Goal: Task Accomplishment & Management: Manage account settings

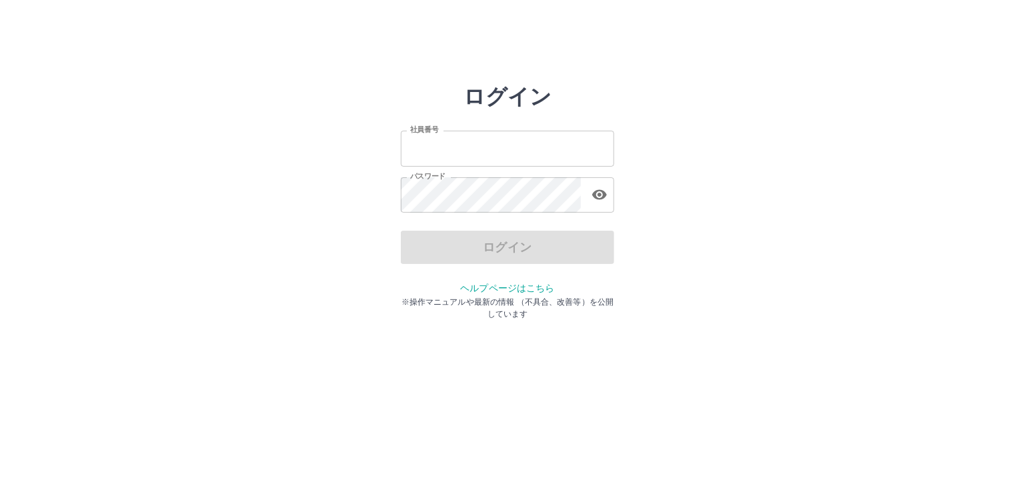
type input "*******"
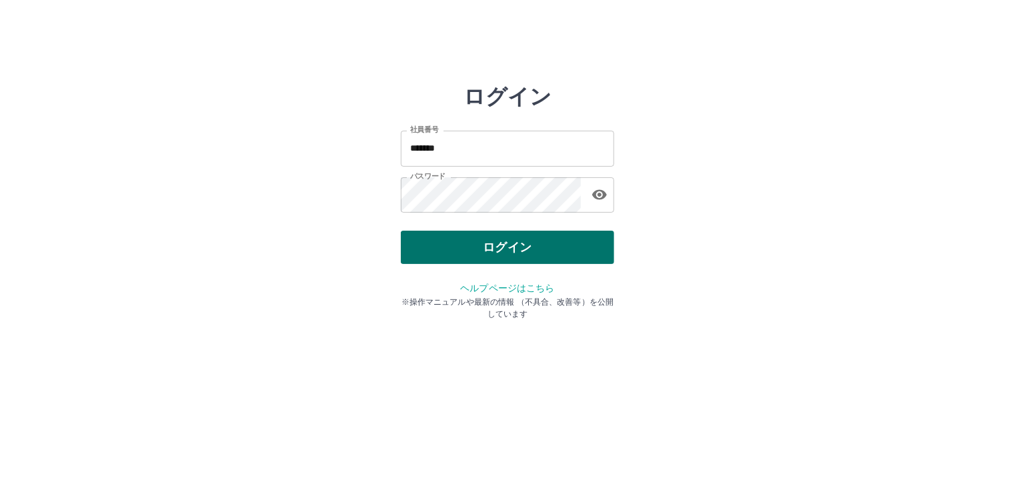
click at [555, 251] on div "ログイン" at bounding box center [507, 247] width 213 height 33
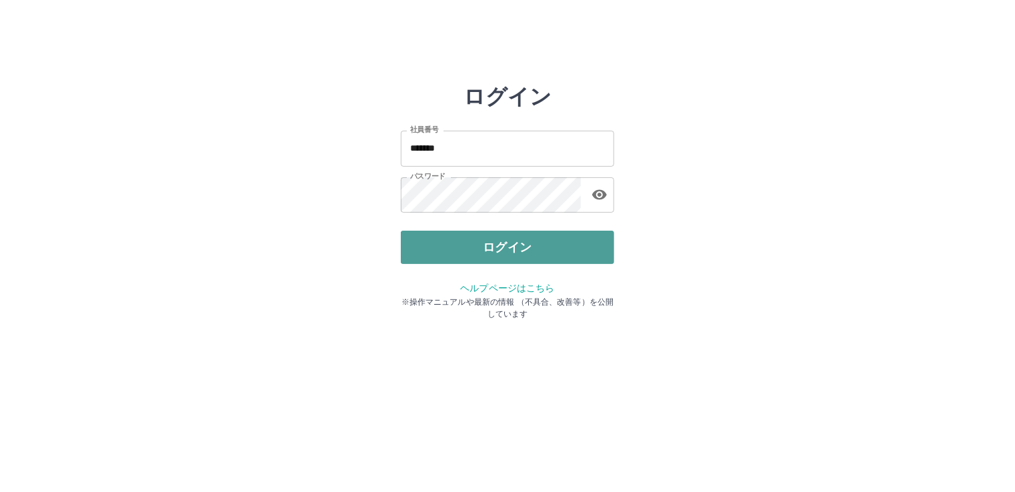
click at [555, 253] on button "ログイン" at bounding box center [507, 247] width 213 height 33
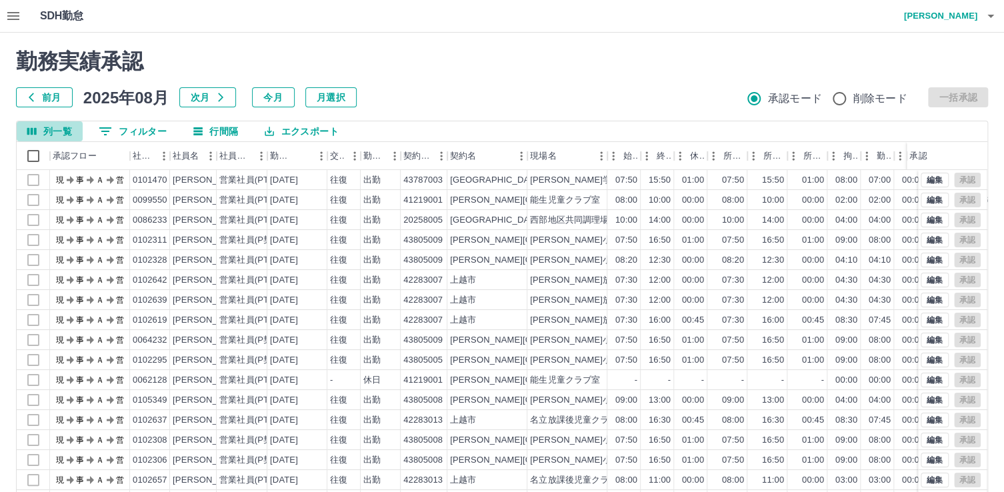
click at [47, 134] on button "列一覧" at bounding box center [50, 131] width 66 height 20
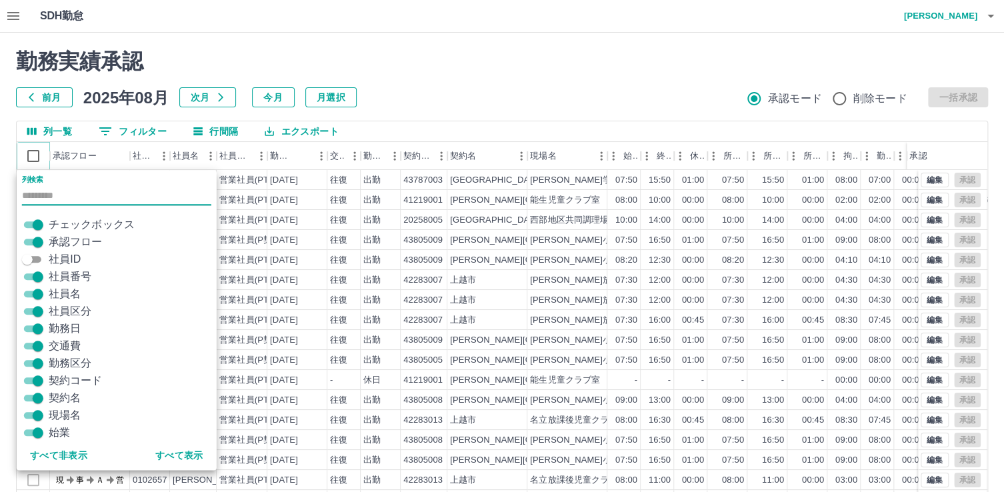
click at [45, 148] on icon at bounding box center [50, 156] width 16 height 16
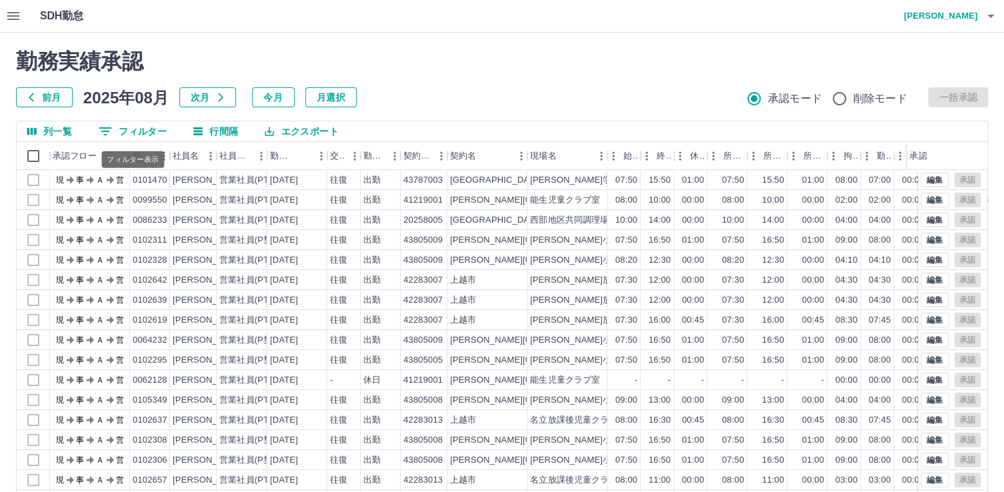
click at [135, 139] on button "0 フィルター" at bounding box center [132, 131] width 89 height 20
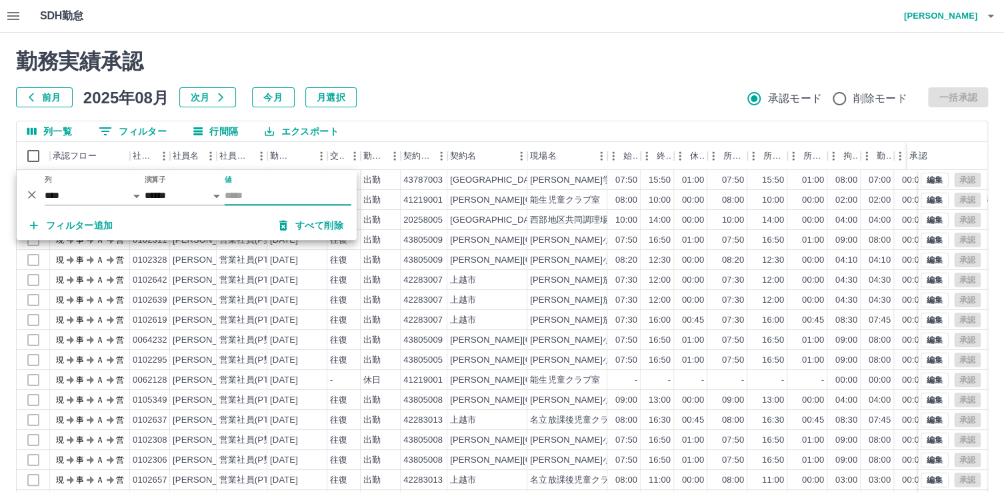
click at [135, 139] on button "0 フィルター" at bounding box center [132, 131] width 89 height 20
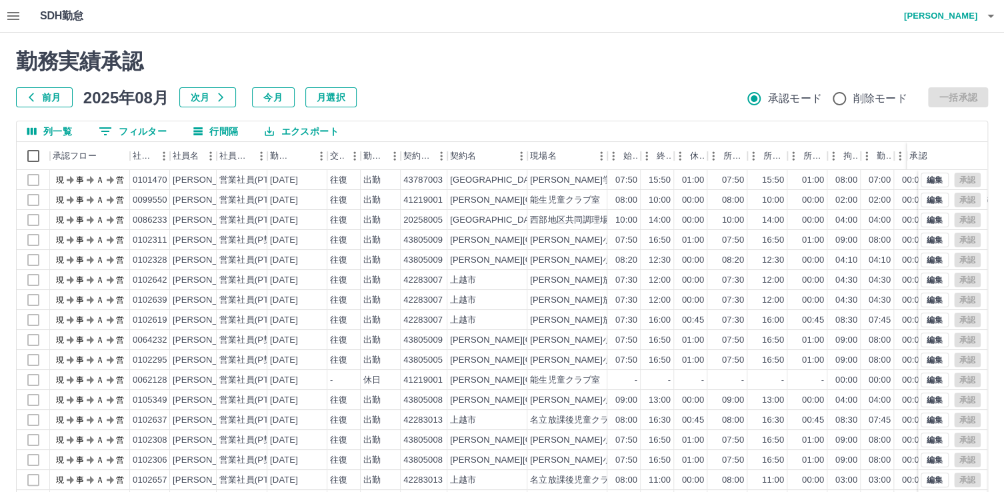
click at [70, 140] on button "列一覧" at bounding box center [50, 131] width 66 height 20
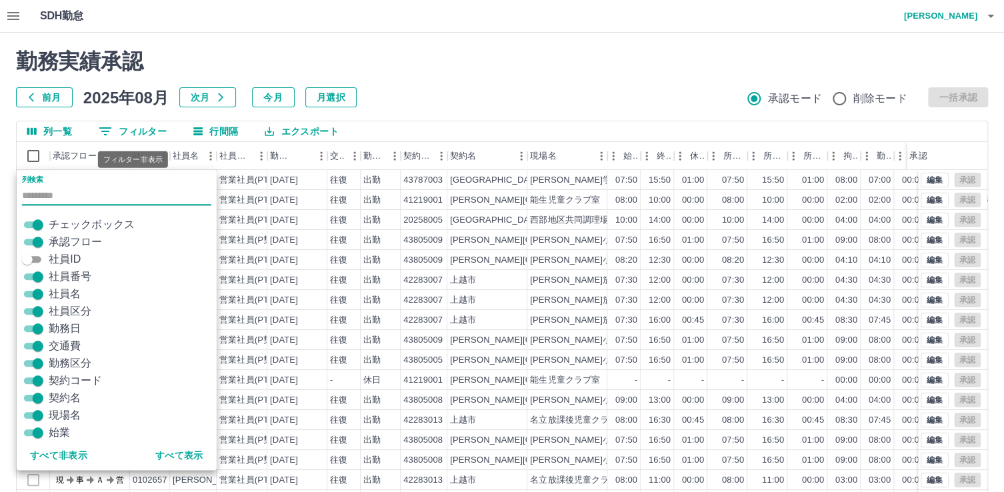
click at [141, 133] on button "0 フィルター" at bounding box center [132, 131] width 89 height 20
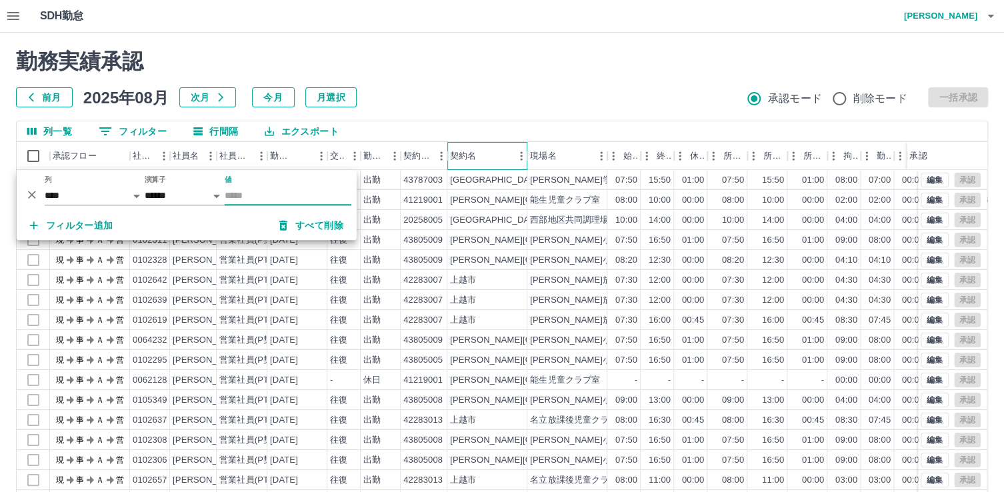
click at [462, 148] on div "契約名" at bounding box center [463, 156] width 26 height 28
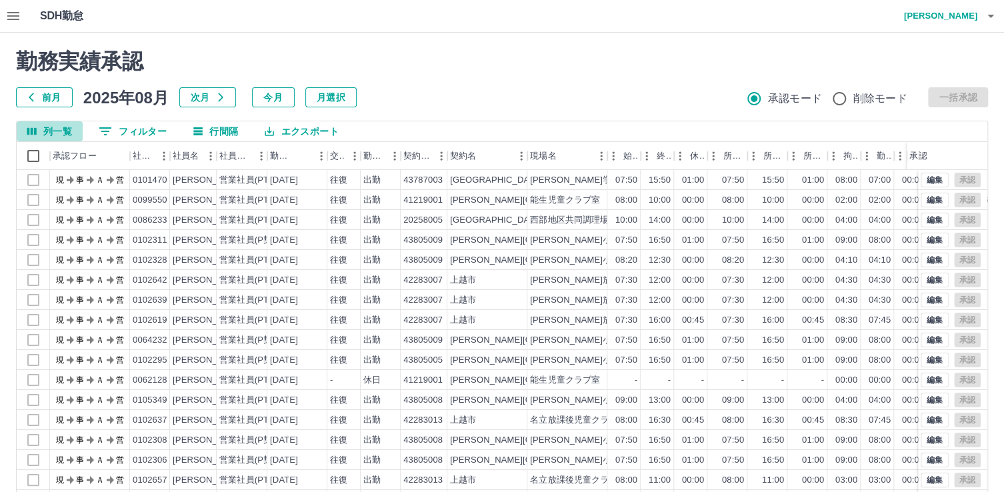
click at [67, 138] on button "列一覧" at bounding box center [50, 131] width 66 height 20
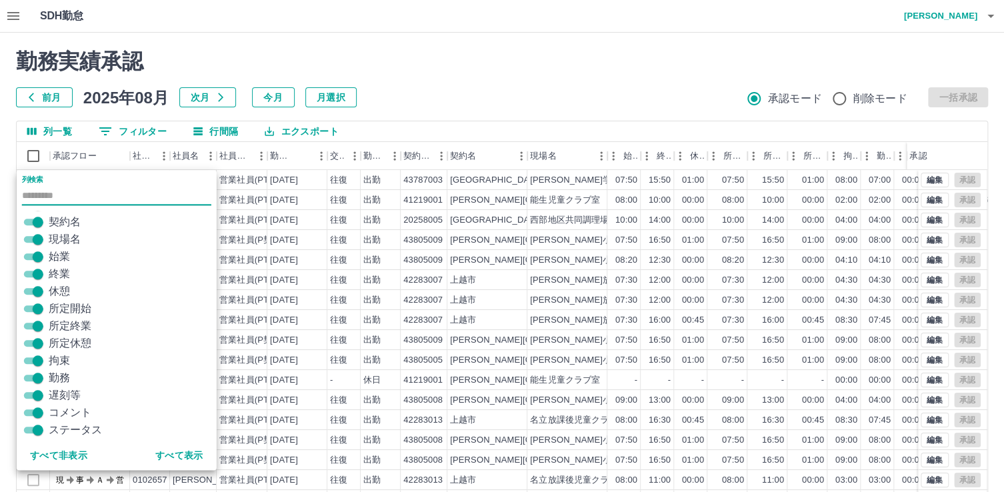
scroll to position [196, 0]
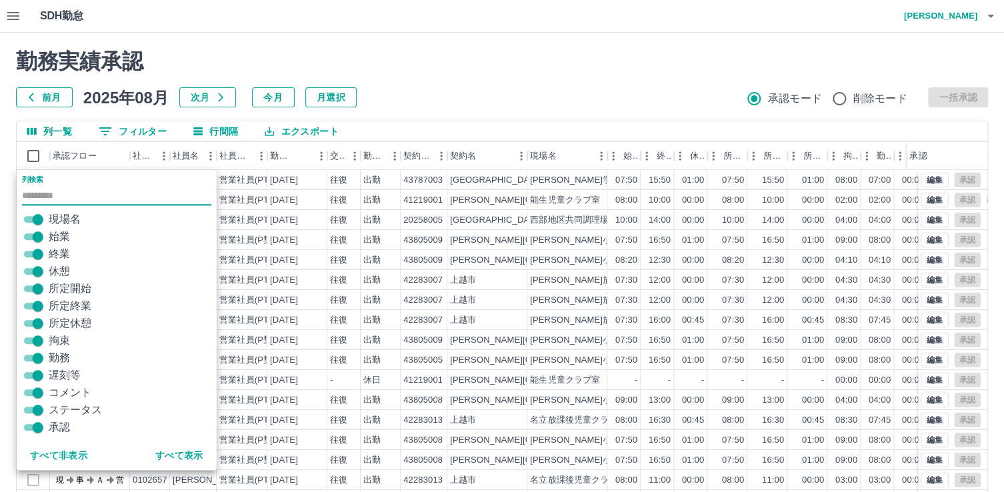
click at [203, 139] on button "行間隔" at bounding box center [216, 131] width 66 height 20
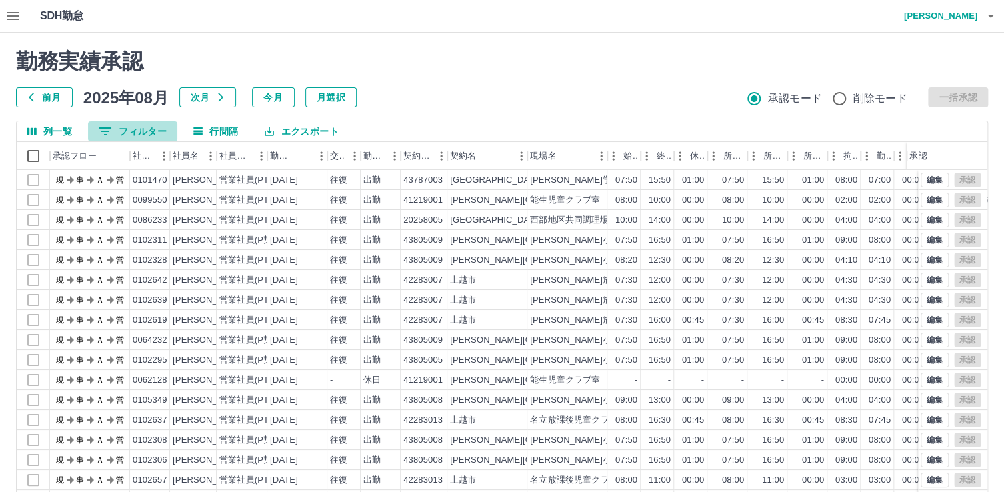
click at [121, 135] on button "0 フィルター" at bounding box center [132, 131] width 89 height 20
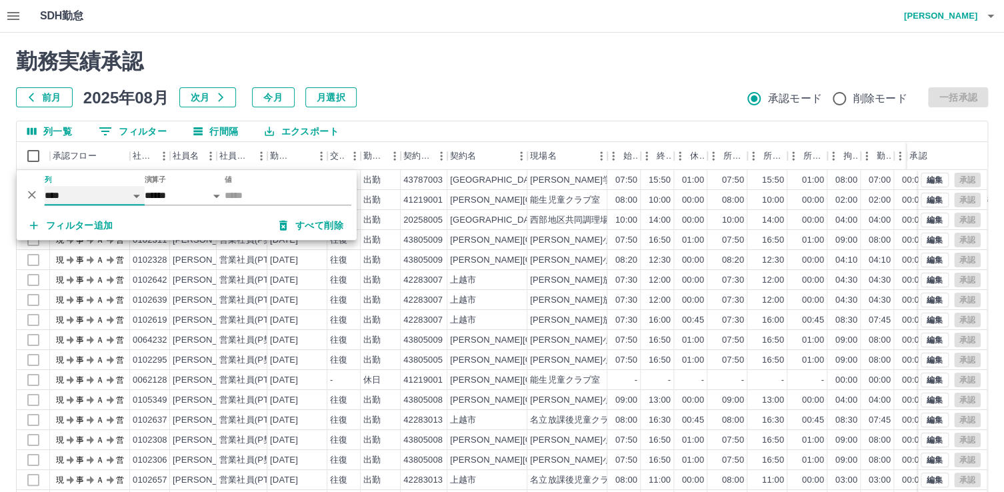
click at [137, 195] on select "**** *** **** *** *** **** ***** *** *** ** ** ** **** **** **** ** ** *** ****…" at bounding box center [95, 195] width 100 height 19
click at [45, 186] on select "**** *** **** *** *** **** ***** *** *** ** ** ** **** **** **** ** ** *** ****…" at bounding box center [95, 195] width 100 height 19
select select "**********"
select select "*****"
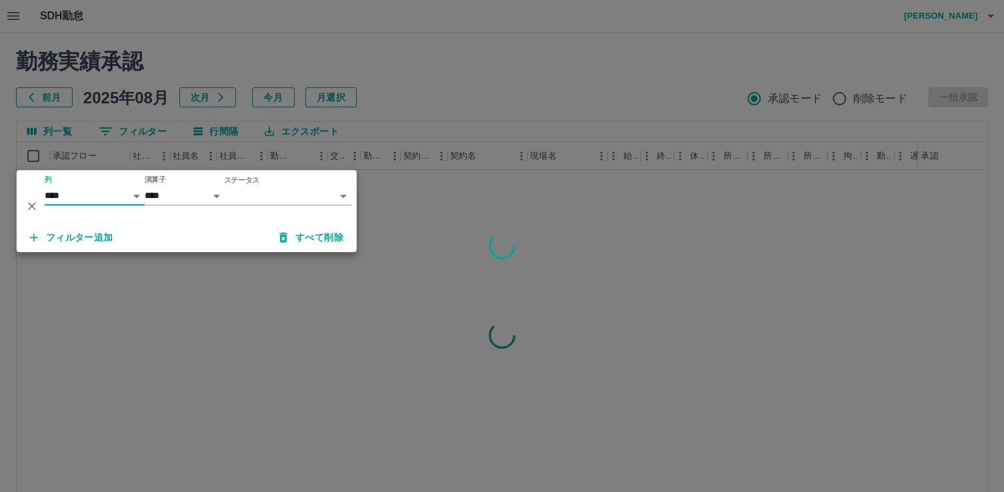
click at [239, 193] on body "SDH勤怠 [PERSON_NAME] 勤務実績承認 前月 [DATE] 次月 今月 月選択 承認モード 削除モード 一括承認 列一覧 0 フィルター 行間隔…" at bounding box center [502, 282] width 1004 height 564
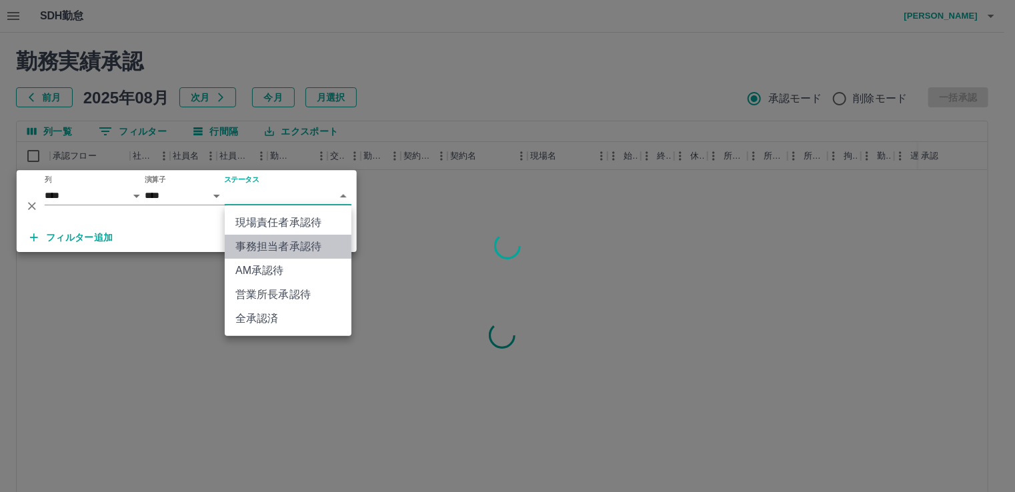
click at [253, 243] on li "事務担当者承認待" at bounding box center [288, 247] width 127 height 24
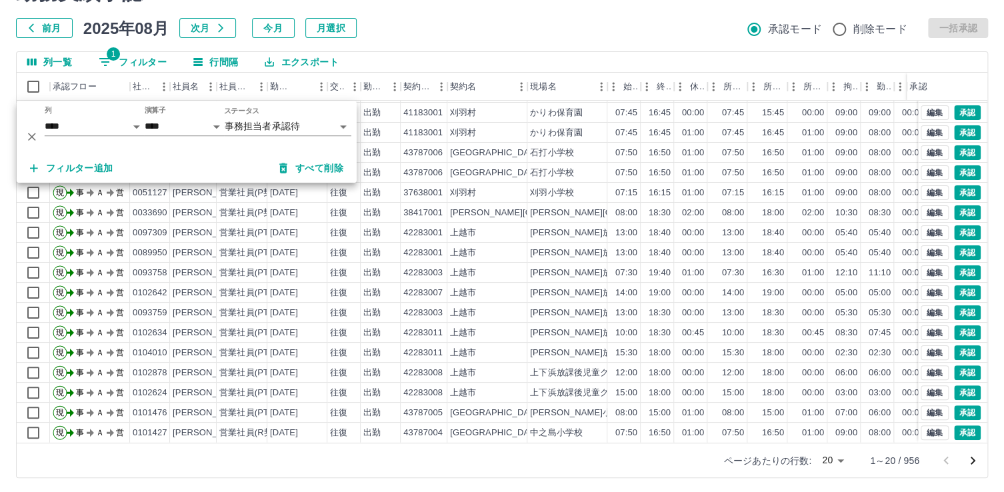
scroll to position [72, 0]
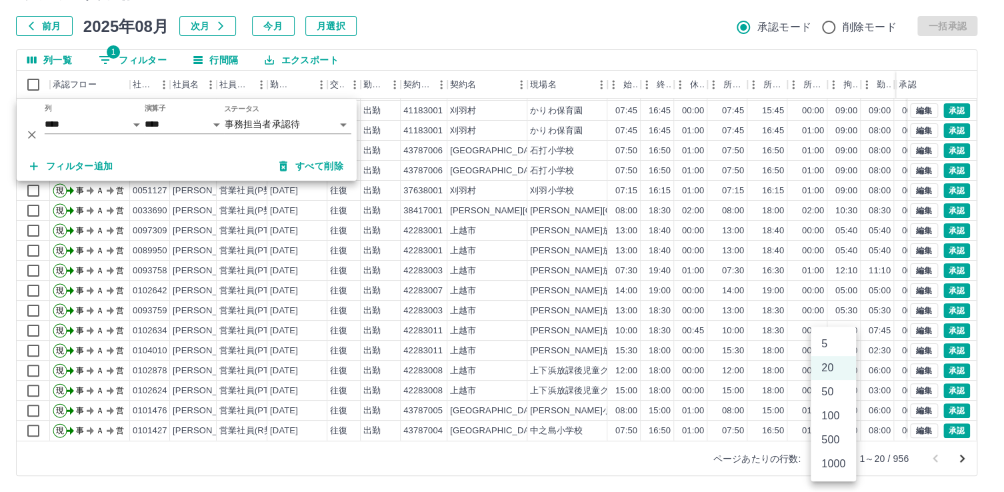
click at [838, 456] on body "SDH勤怠 [PERSON_NAME] 勤務実績承認 前月 [DATE] 次月 今月 月選択 承認モード 削除モード 一括承認 列一覧 1 フィルター 行間隔…" at bounding box center [502, 211] width 1004 height 564
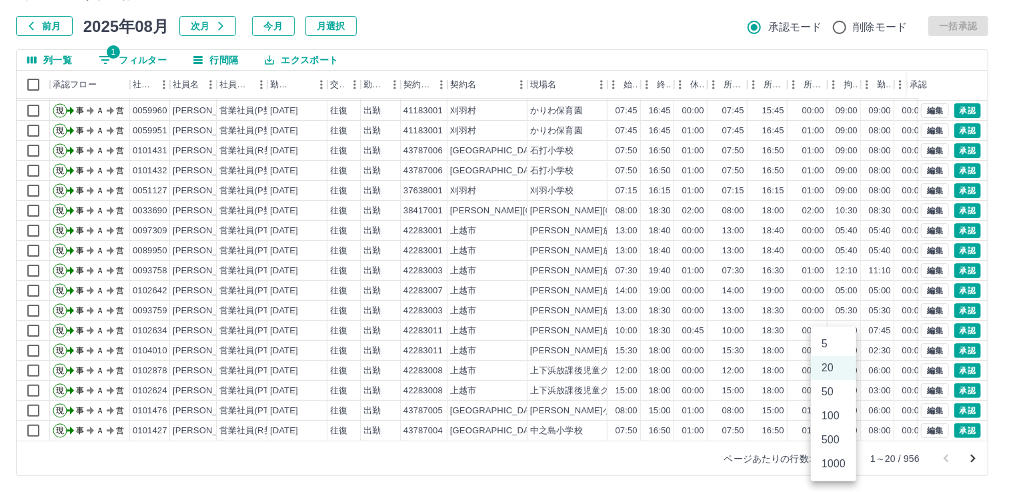
click at [835, 425] on li "100" at bounding box center [833, 416] width 45 height 24
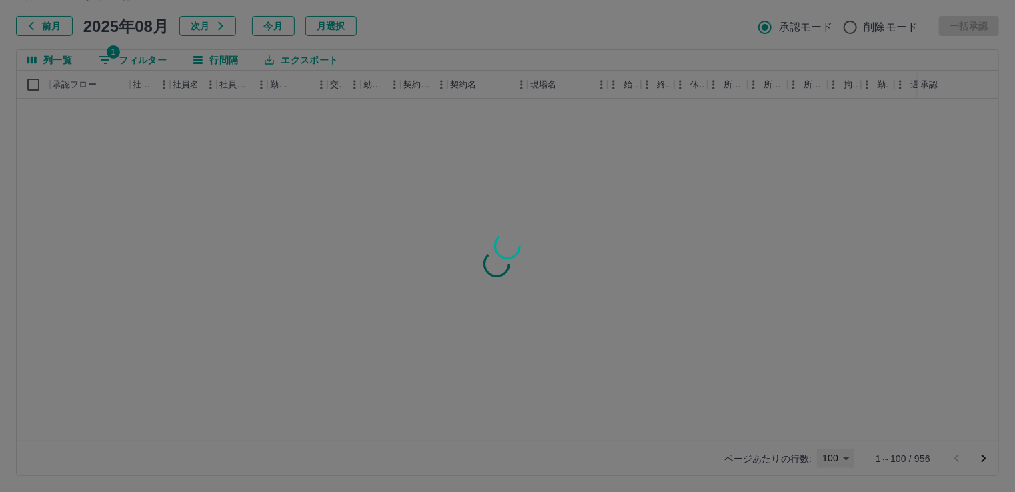
type input "***"
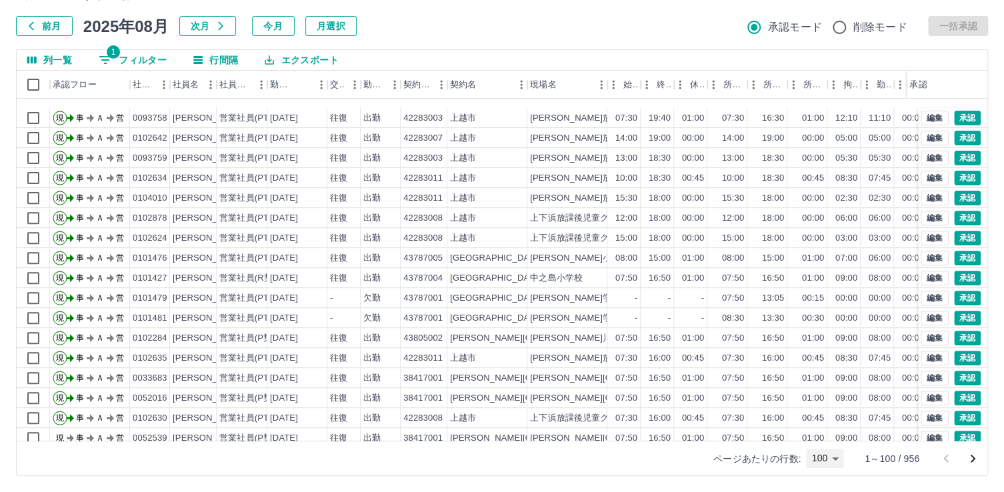
scroll to position [267, 0]
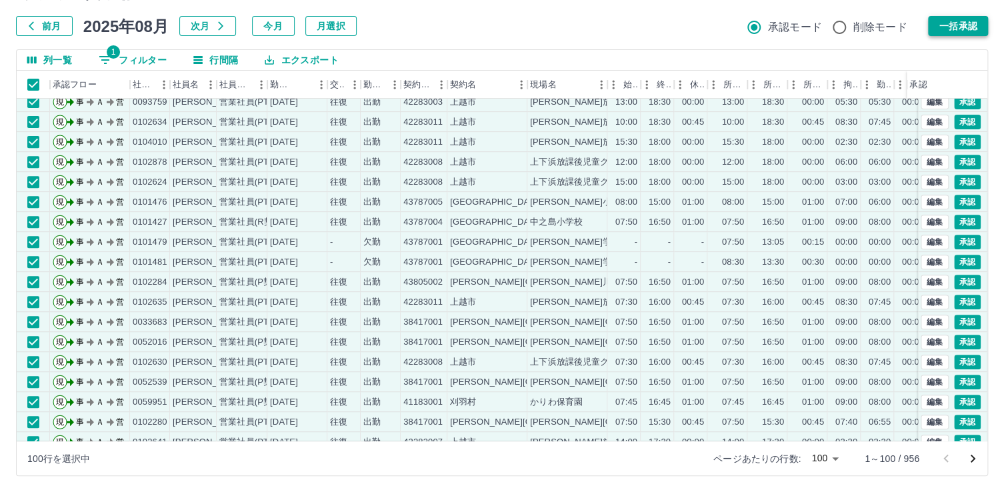
click at [968, 22] on button "一括承認" at bounding box center [958, 26] width 60 height 20
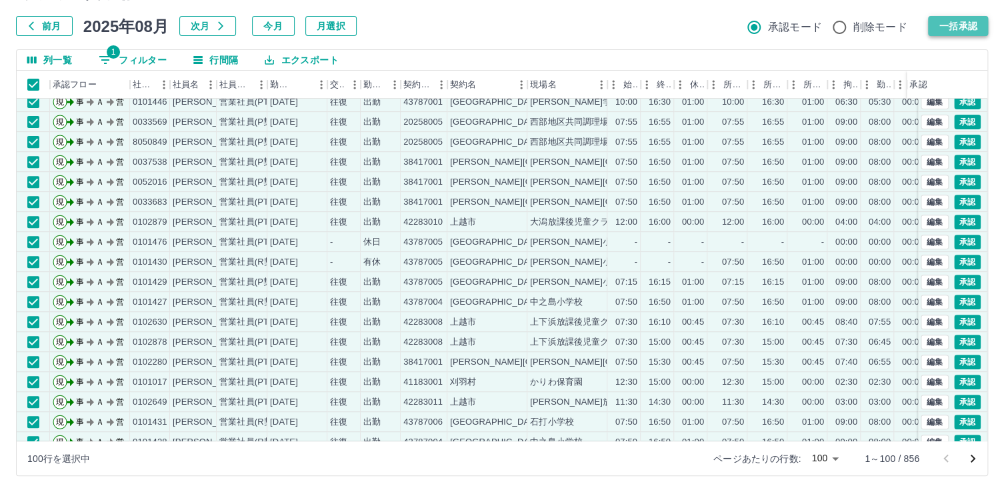
click at [960, 21] on button "一括承認" at bounding box center [958, 26] width 60 height 20
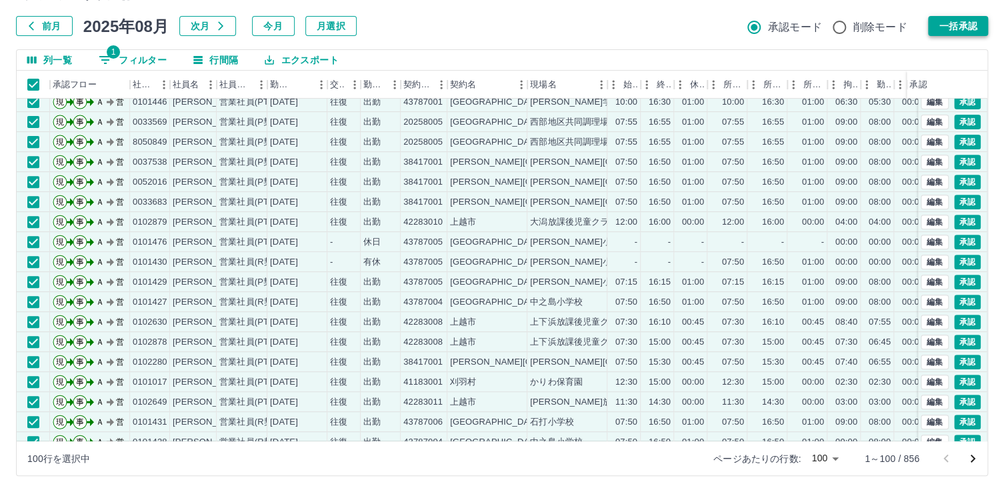
click at [960, 21] on div at bounding box center [502, 246] width 1004 height 492
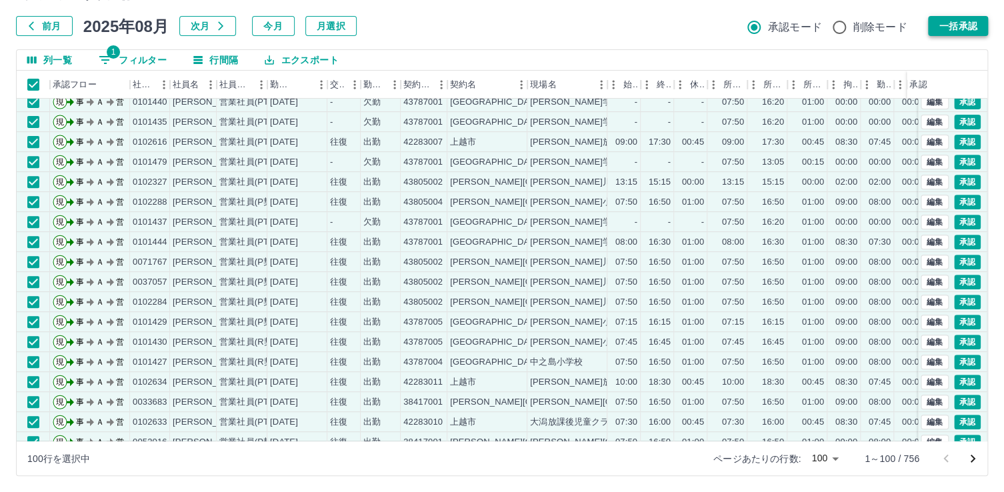
click at [962, 26] on button "一括承認" at bounding box center [958, 26] width 60 height 20
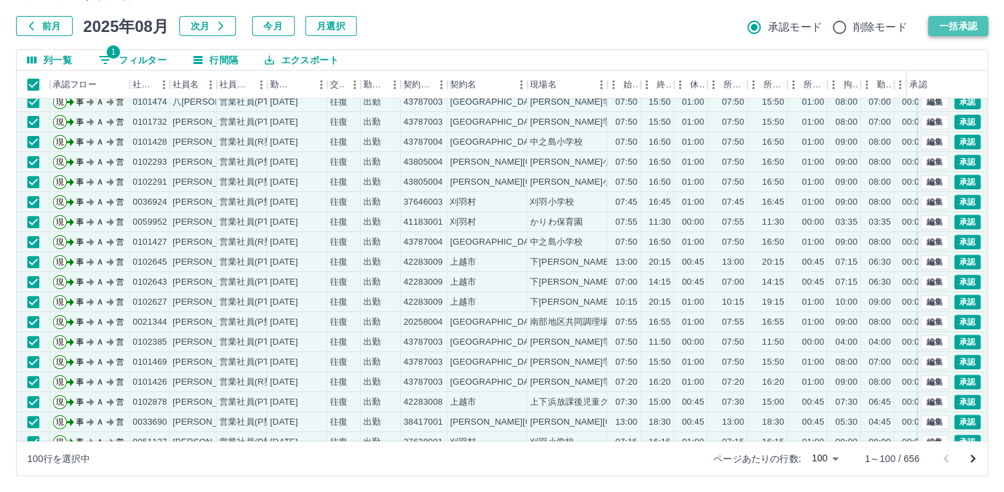
click at [962, 26] on button "一括承認" at bounding box center [958, 26] width 60 height 20
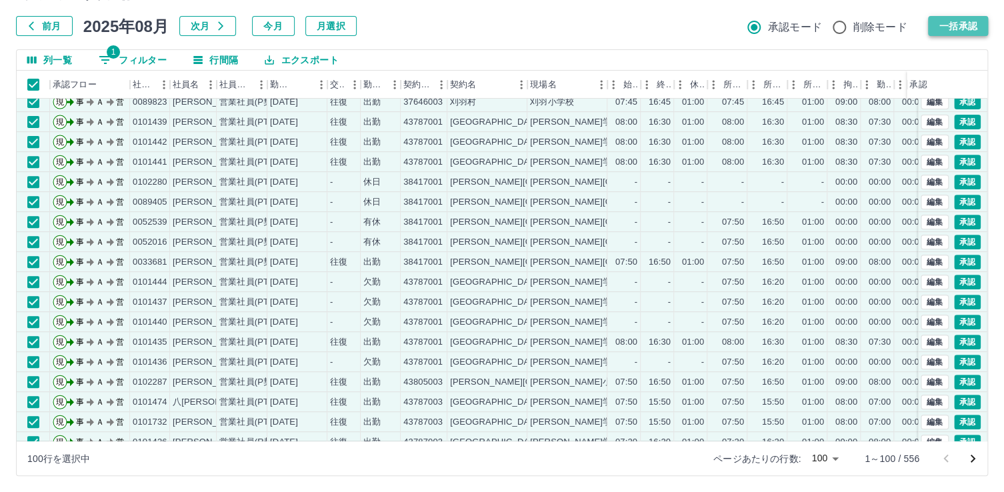
click at [960, 29] on button "一括承認" at bounding box center [958, 26] width 60 height 20
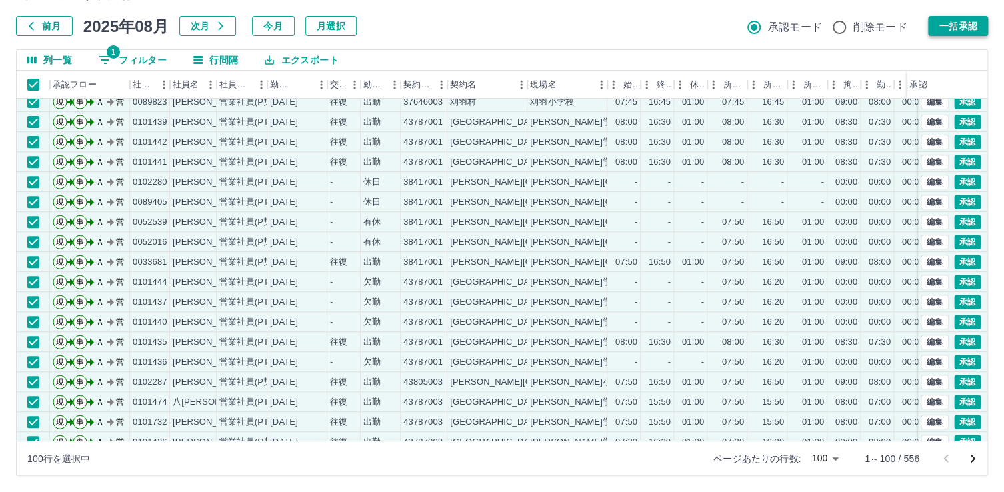
click at [967, 21] on button "一括承認" at bounding box center [958, 26] width 60 height 20
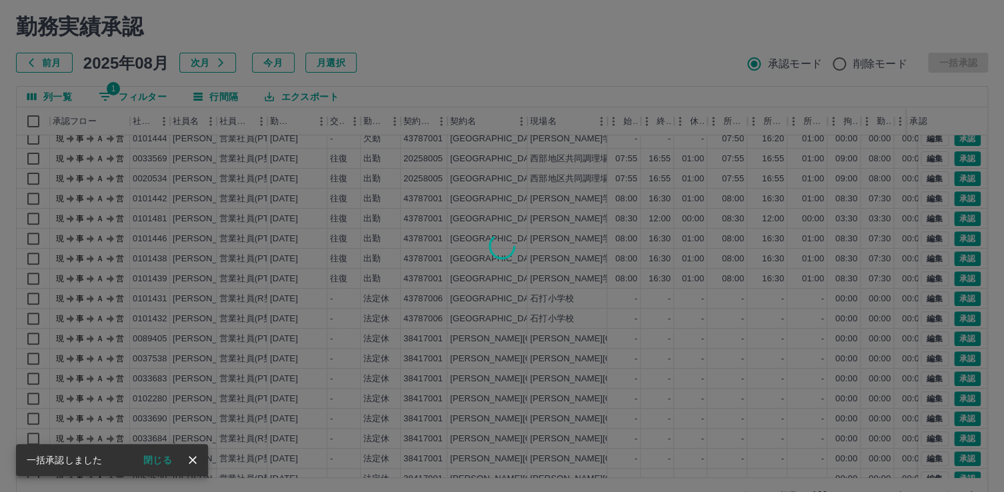
scroll to position [0, 0]
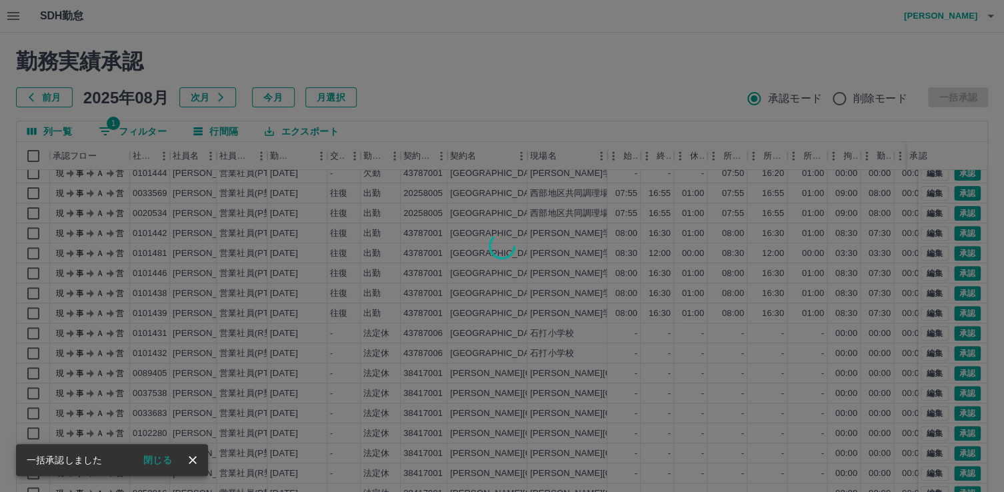
click at [38, 155] on div at bounding box center [502, 246] width 1004 height 492
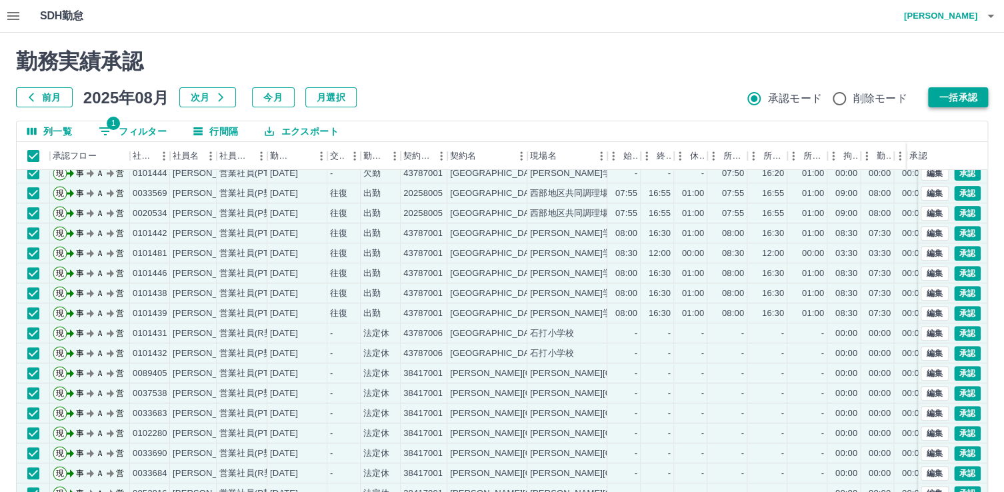
click at [958, 93] on button "一括承認" at bounding box center [958, 97] width 60 height 20
click at [973, 96] on button "一括承認" at bounding box center [958, 97] width 60 height 20
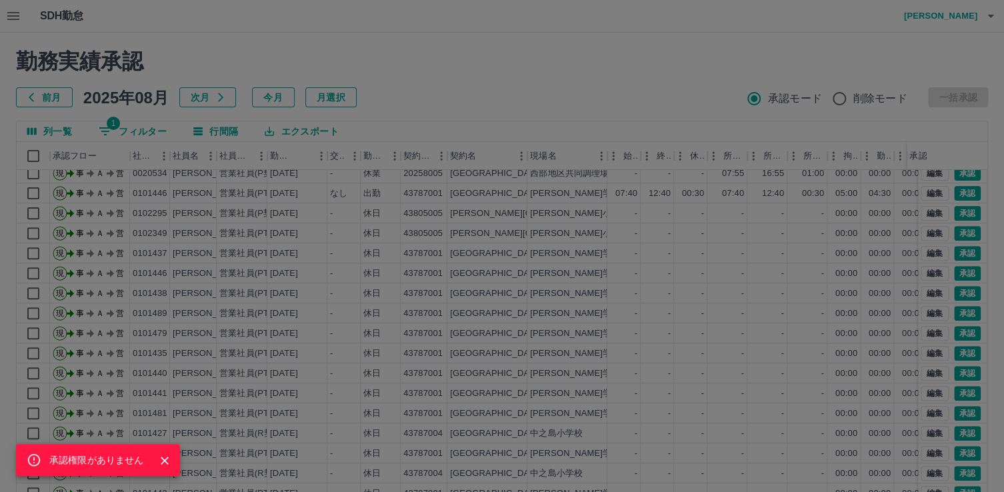
click at [33, 160] on div "承認権限がありません" at bounding box center [502, 246] width 1004 height 492
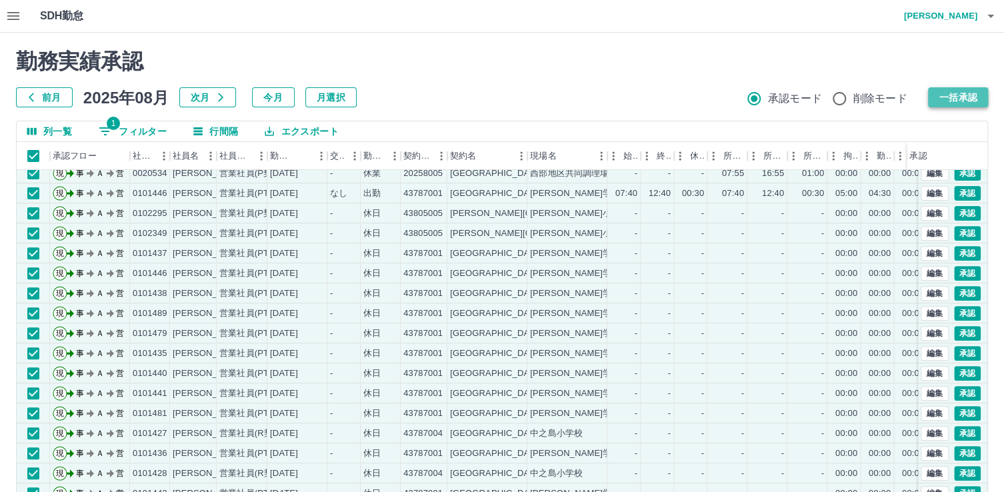
click at [946, 93] on button "一括承認" at bounding box center [958, 97] width 60 height 20
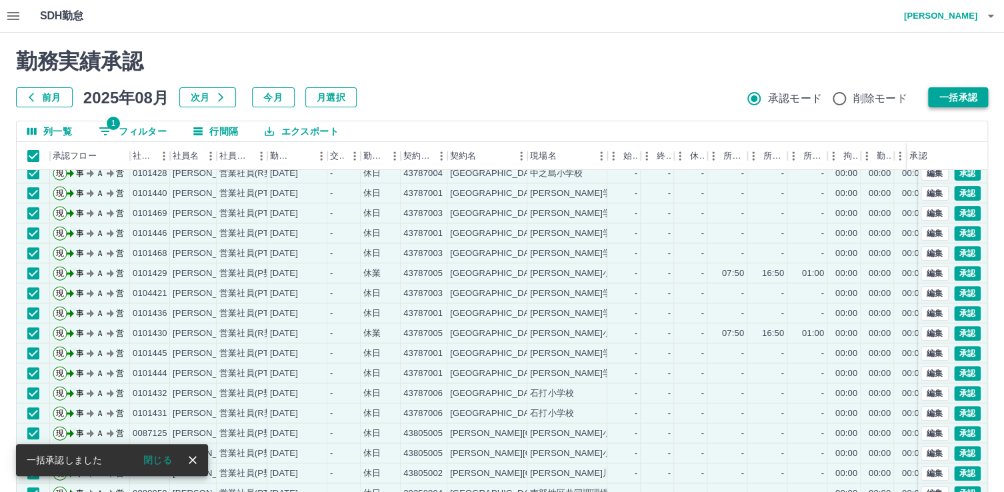
click at [942, 92] on button "一括承認" at bounding box center [958, 97] width 60 height 20
click at [957, 96] on button "一括承認" at bounding box center [958, 97] width 60 height 20
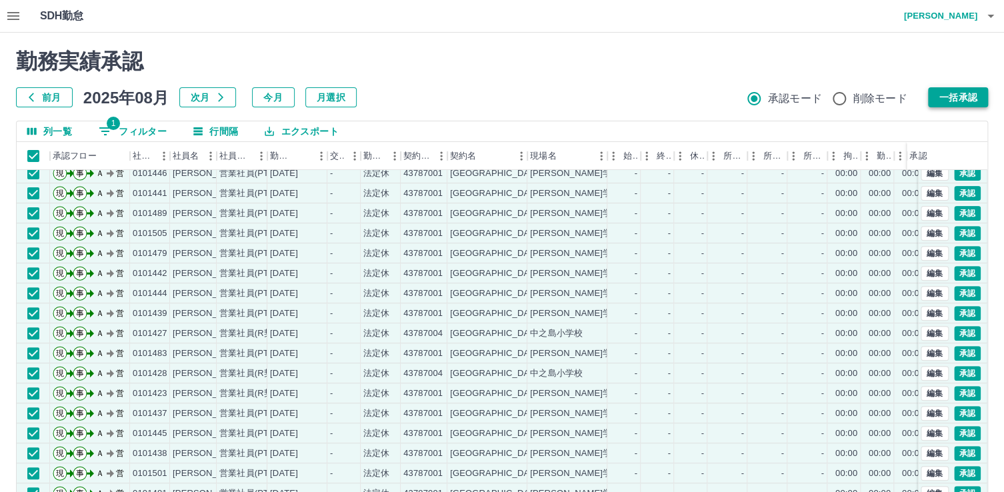
click at [976, 95] on div at bounding box center [502, 246] width 1004 height 492
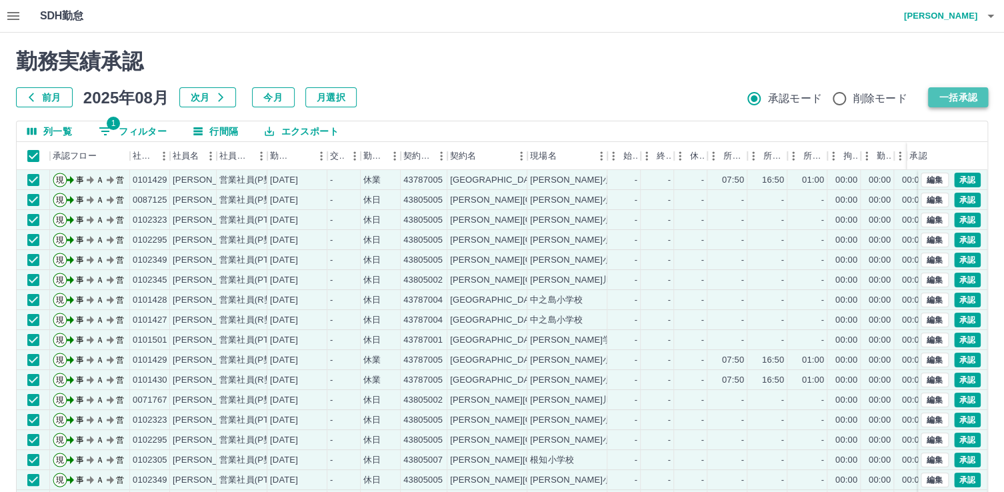
click at [974, 99] on button "一括承認" at bounding box center [958, 97] width 60 height 20
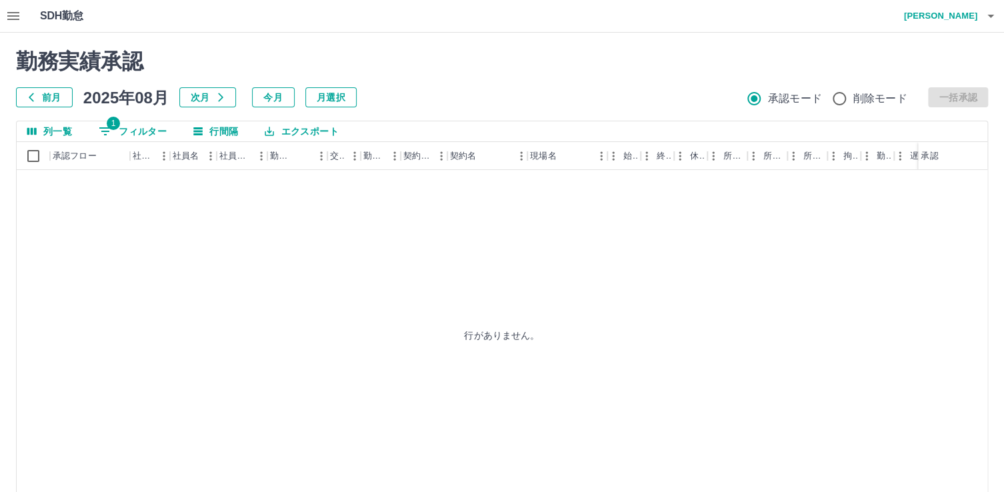
click at [149, 131] on button "1 フィルター" at bounding box center [132, 131] width 89 height 20
select select "**********"
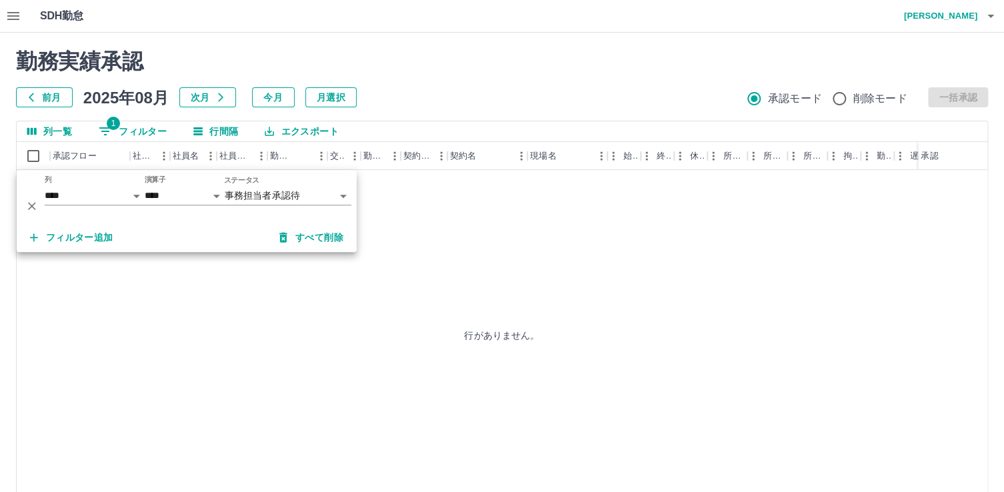
click at [475, 64] on h2 "勤務実績承認" at bounding box center [502, 61] width 972 height 25
